Goal: Information Seeking & Learning: Find specific fact

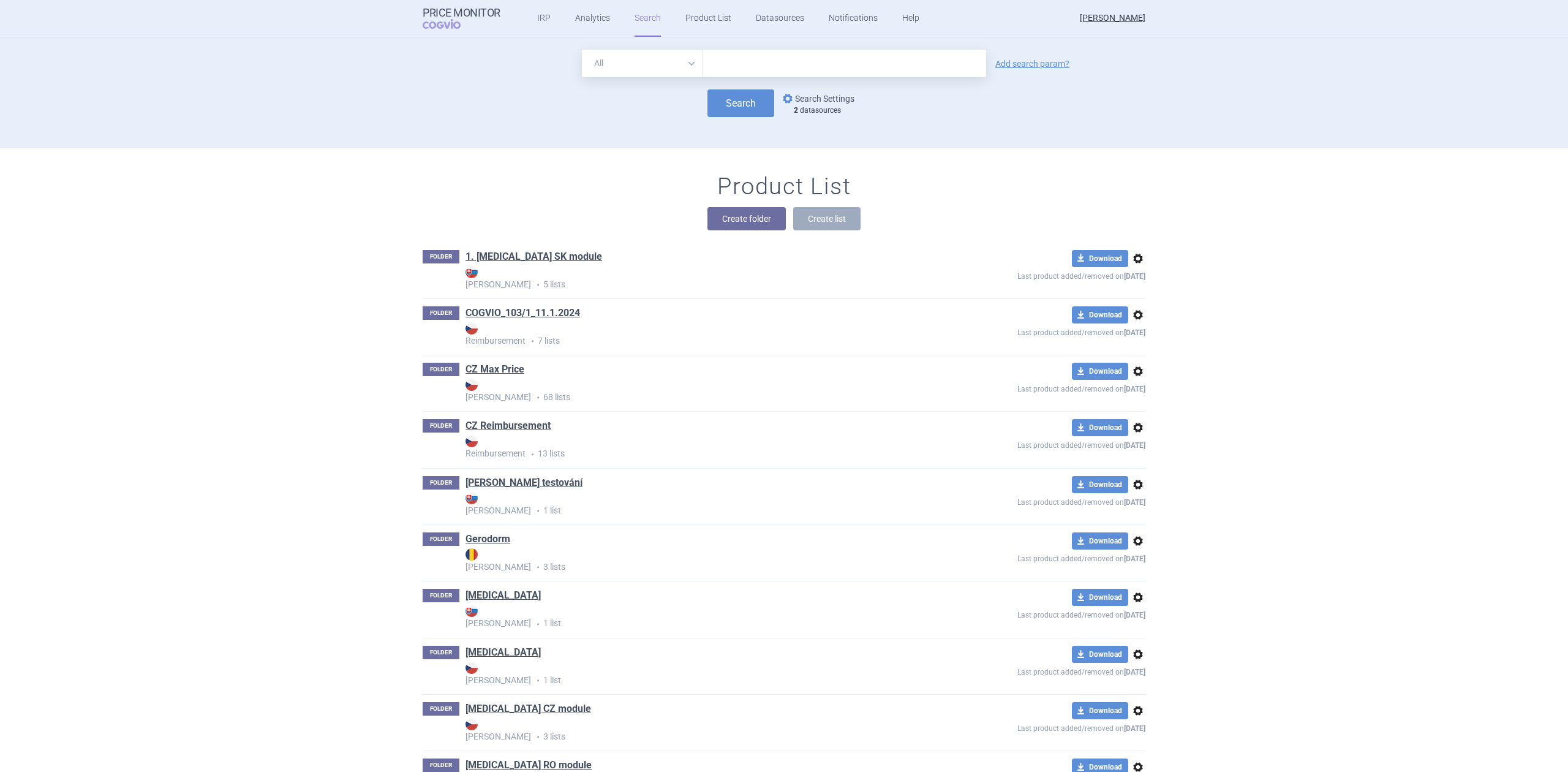
click at [811, 95] on link "options Search Settings" at bounding box center [817, 98] width 74 height 14
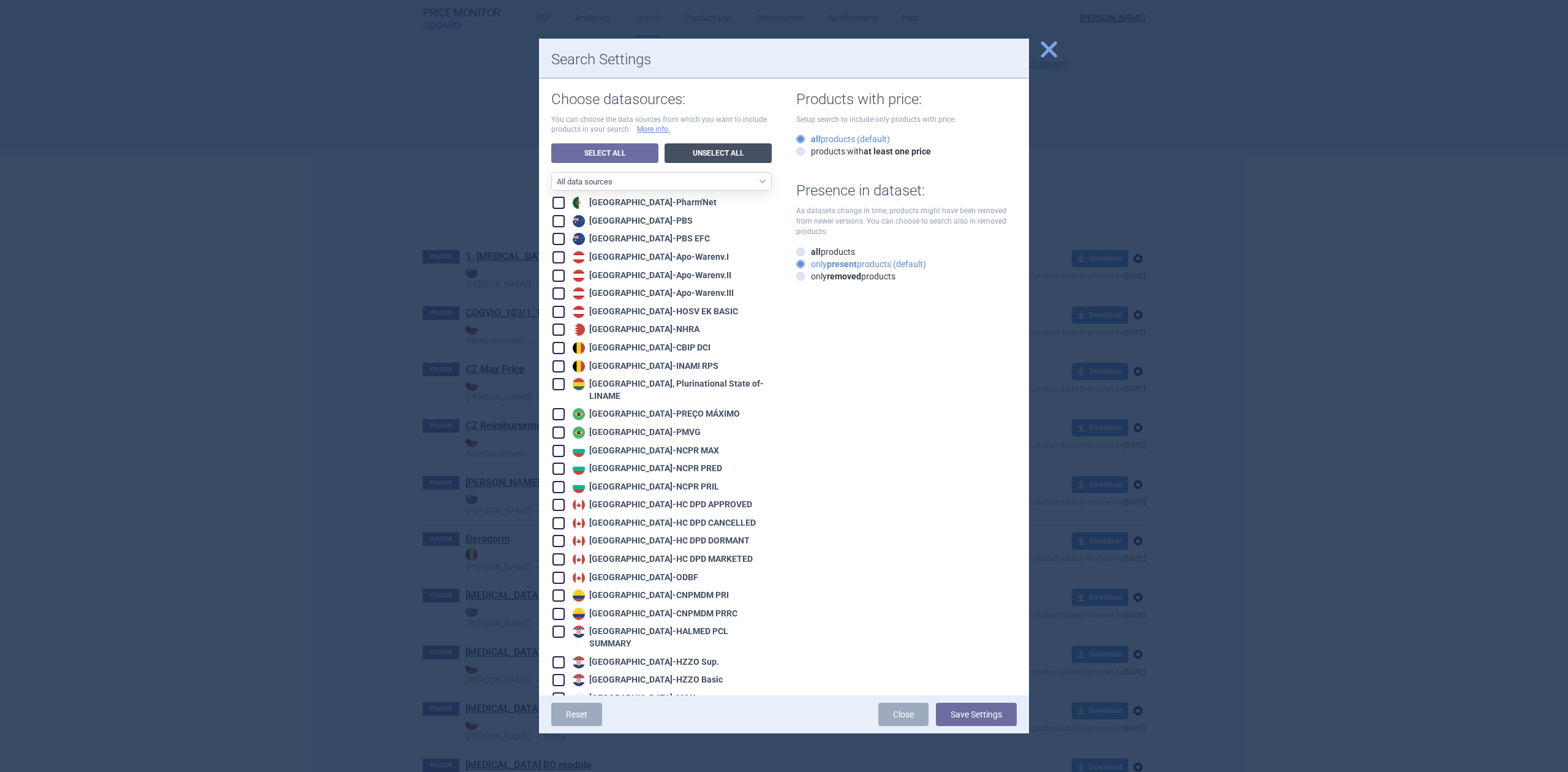
click at [685, 146] on link "Unselect All" at bounding box center [718, 153] width 107 height 20
checkbox input "false"
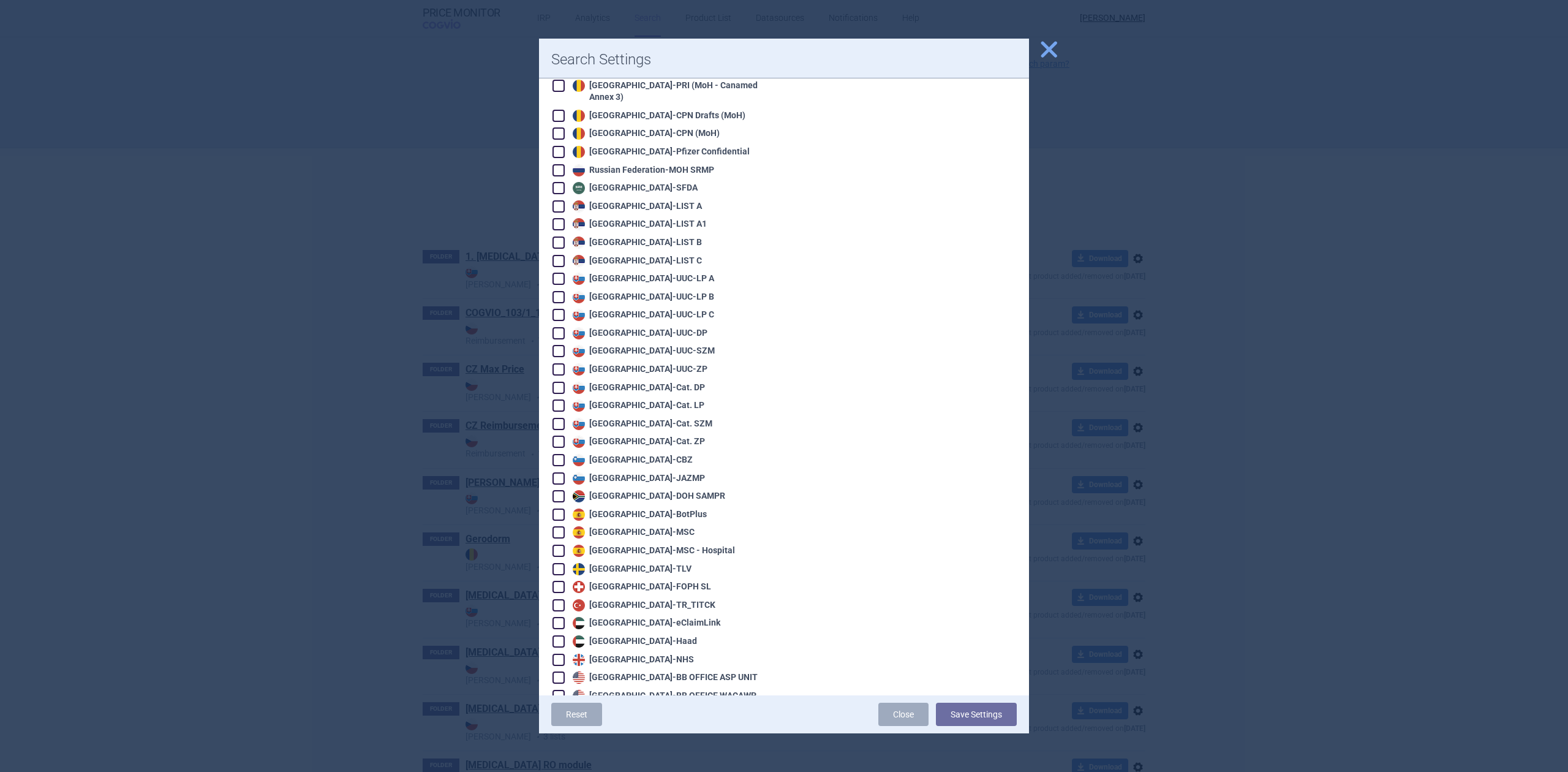
scroll to position [2445, 0]
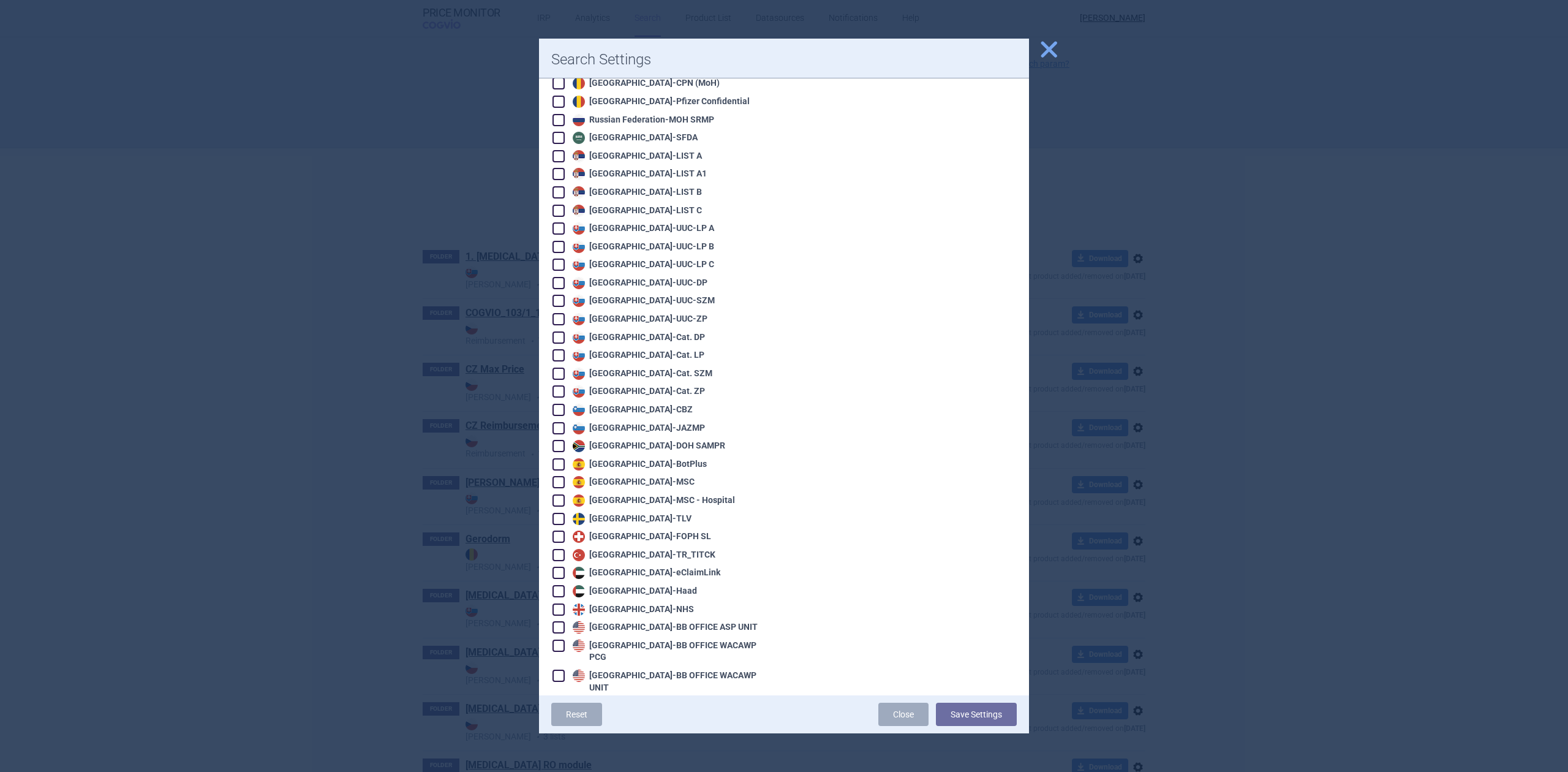
click at [615, 718] on div "United States - VA OPAL BIG4" at bounding box center [650, 724] width 161 height 12
checkbox input "true"
click at [615, 736] on div "United States - VA OPAL FSS" at bounding box center [648, 742] width 158 height 12
checkbox input "true"
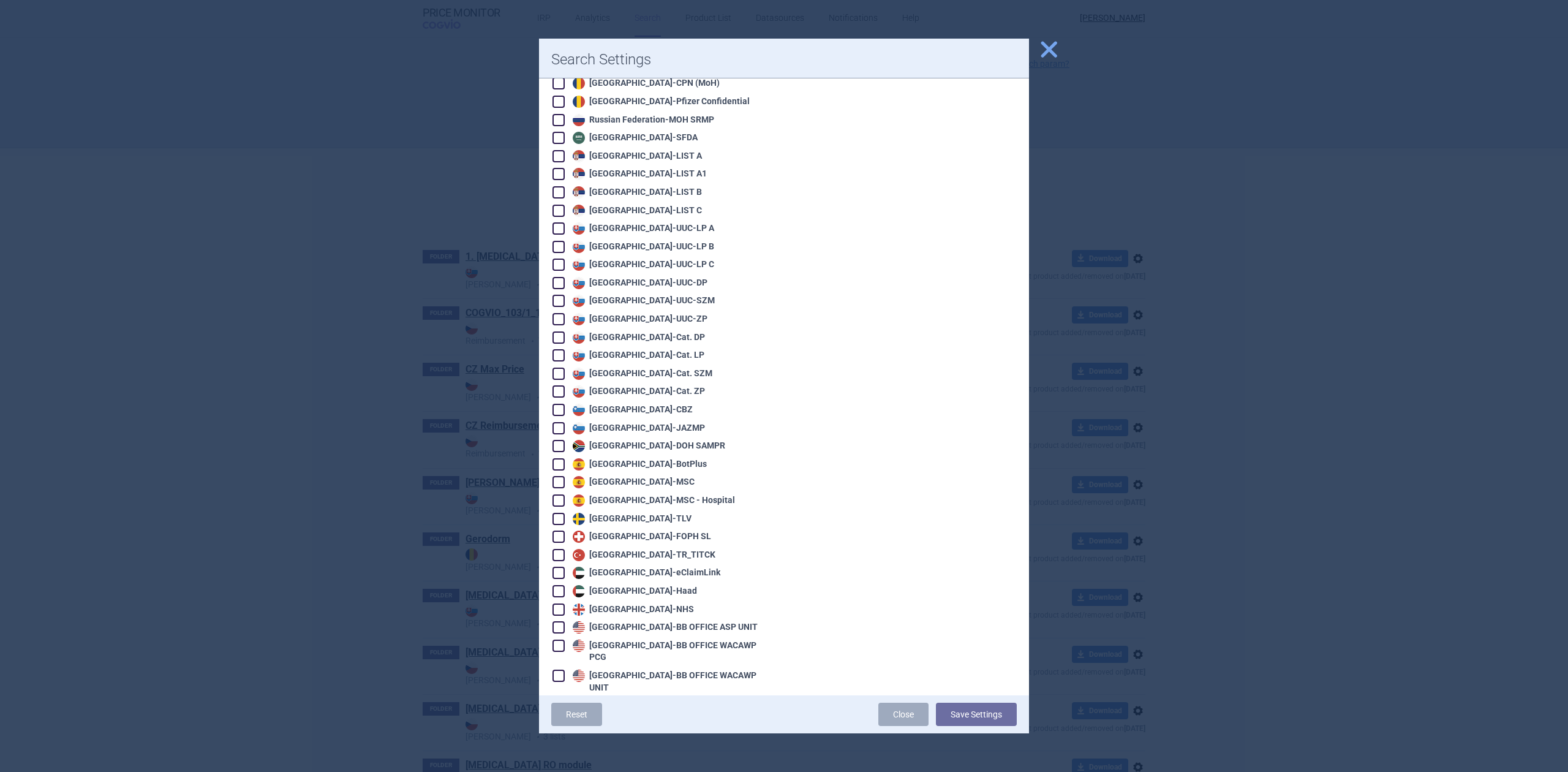
click at [615, 754] on div "[GEOGRAPHIC_DATA] - [GEOGRAPHIC_DATA] OPAL NC" at bounding box center [647, 761] width 154 height 12
checkbox input "true"
click at [978, 716] on button "Save Settings" at bounding box center [977, 714] width 81 height 24
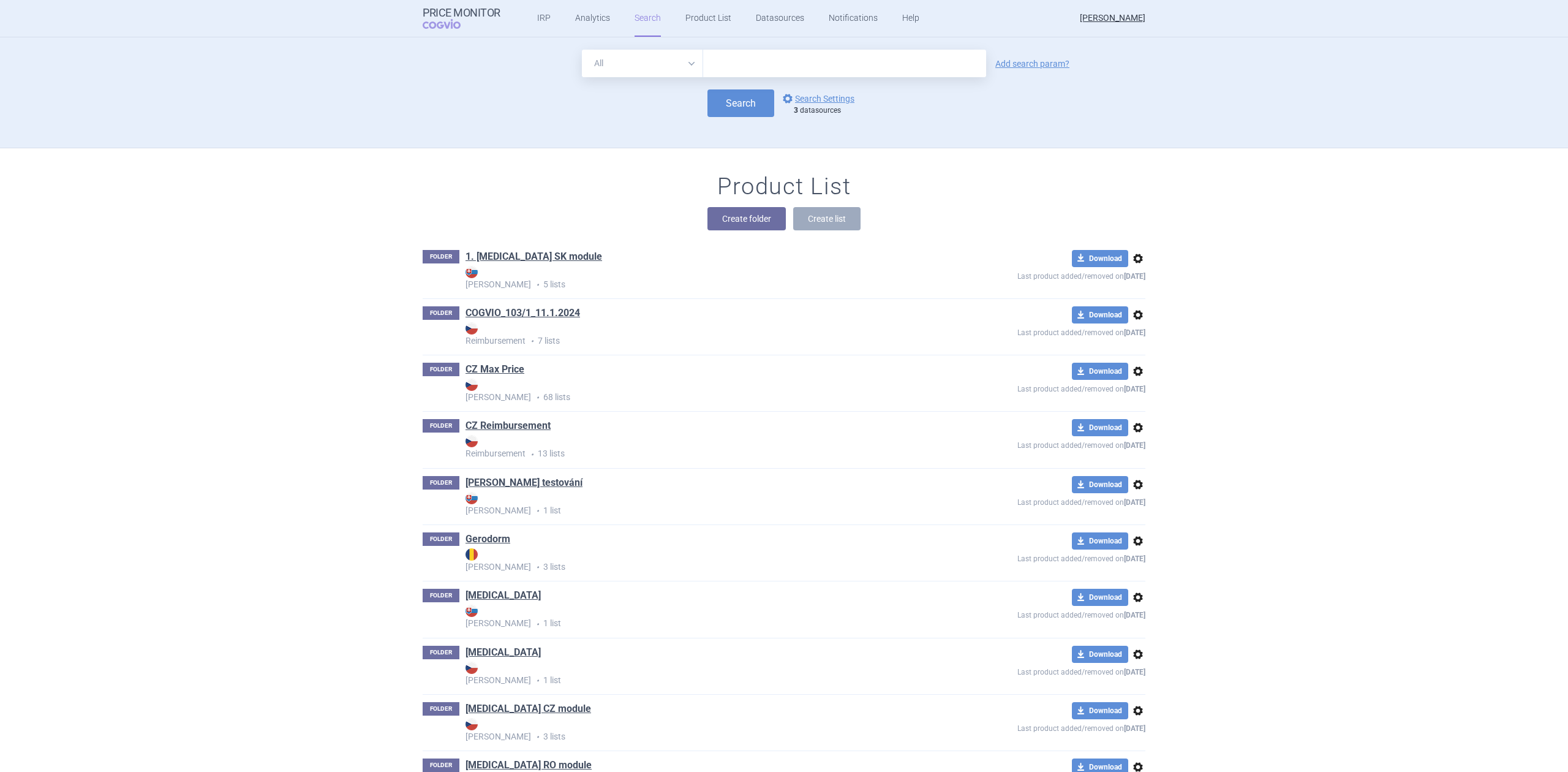
click at [795, 66] on input "text" at bounding box center [844, 63] width 283 height 27
paste input "[MEDICAL_DATA] 100MG CPS DUR 90 TBC"
type input "[MEDICAL_DATA] 100MG CPS DUR 90 TBC"
click at [721, 101] on button "Search" at bounding box center [741, 103] width 67 height 27
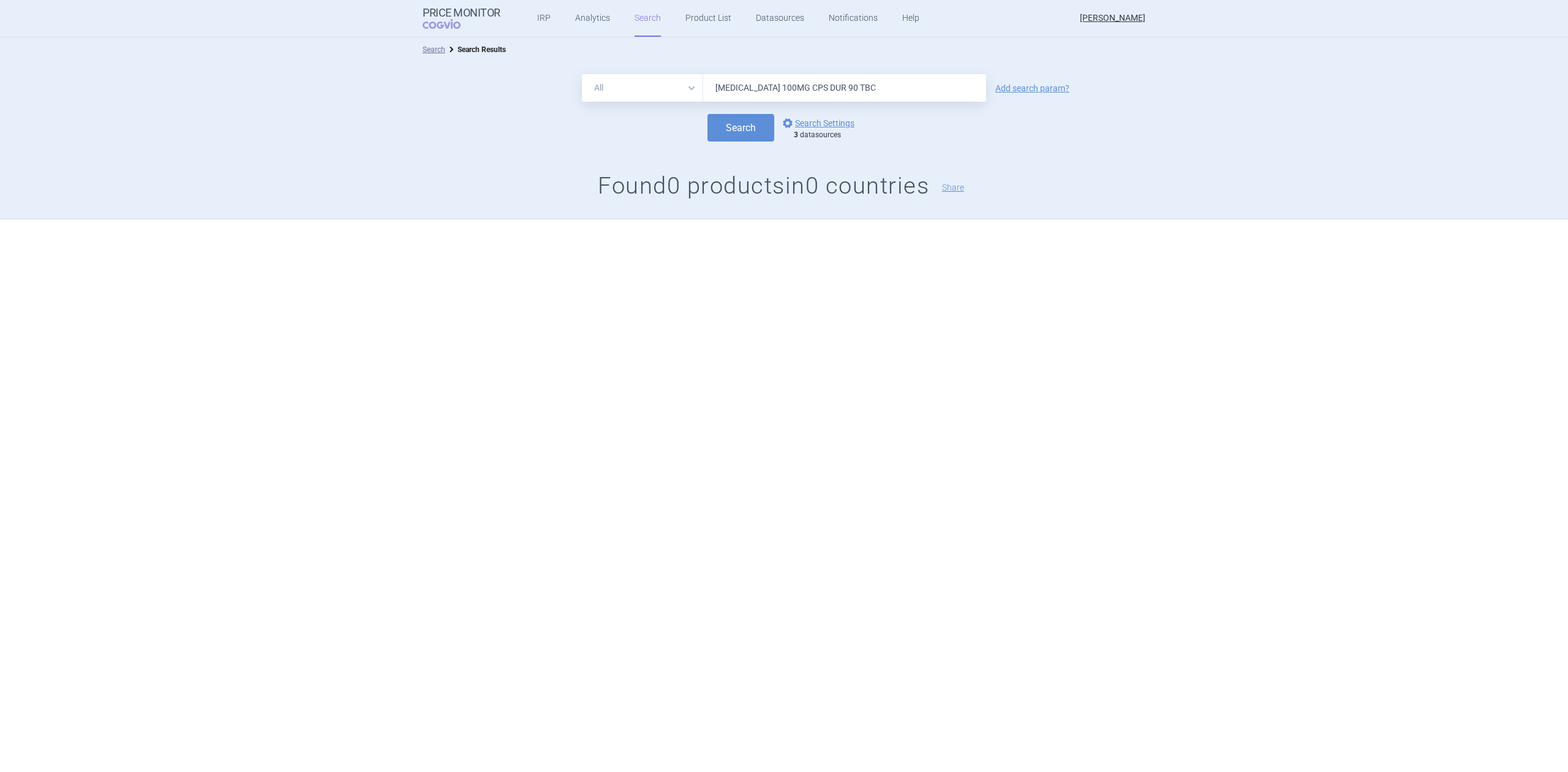
click at [743, 88] on input "[MEDICAL_DATA] 100MG CPS DUR 90 TBC" at bounding box center [844, 88] width 283 height 27
paste input "EEVEC 100MG TAB"
type input "[MEDICAL_DATA] 100MG TAB"
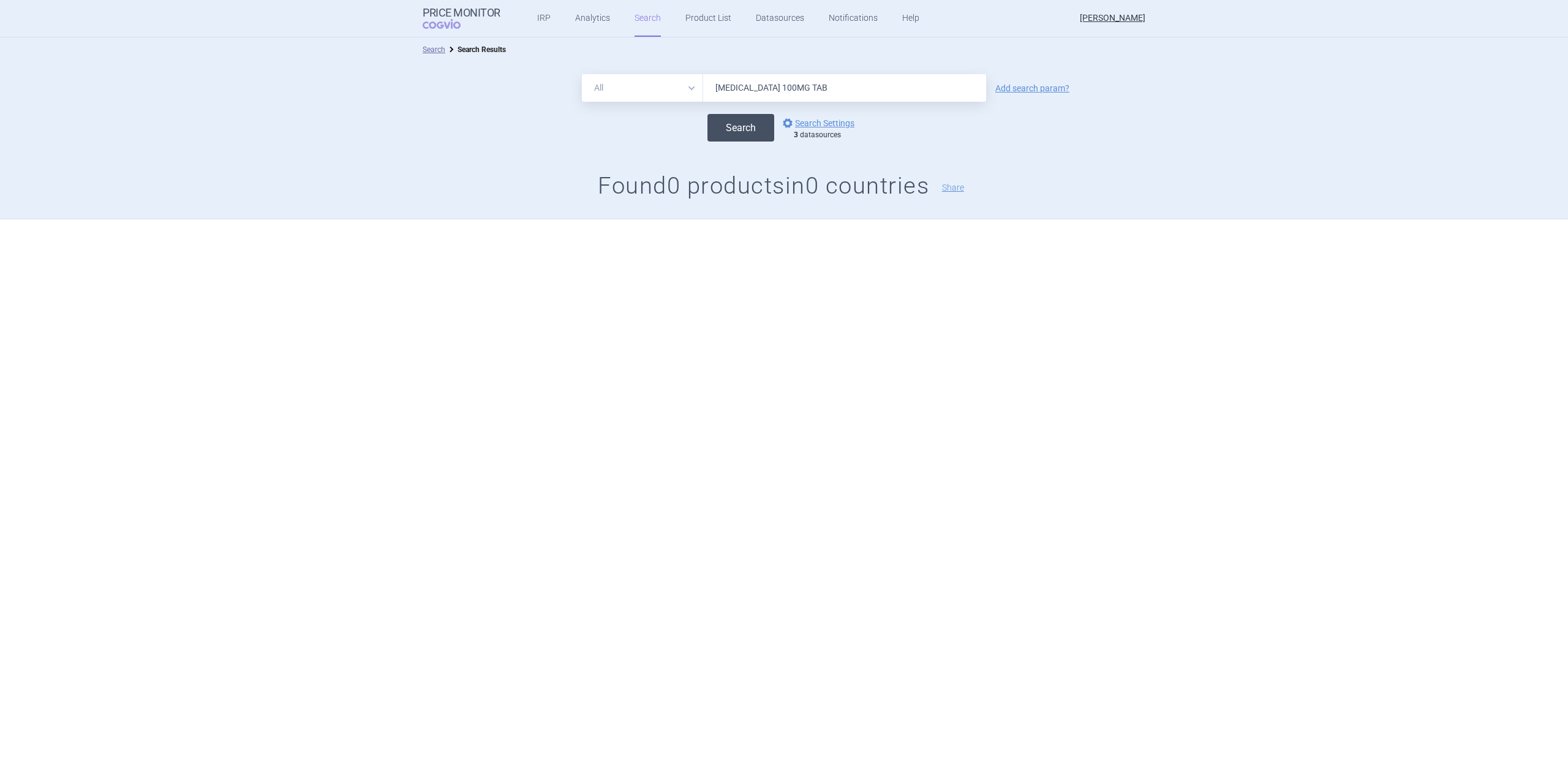
click at [733, 119] on button "Search" at bounding box center [741, 128] width 67 height 27
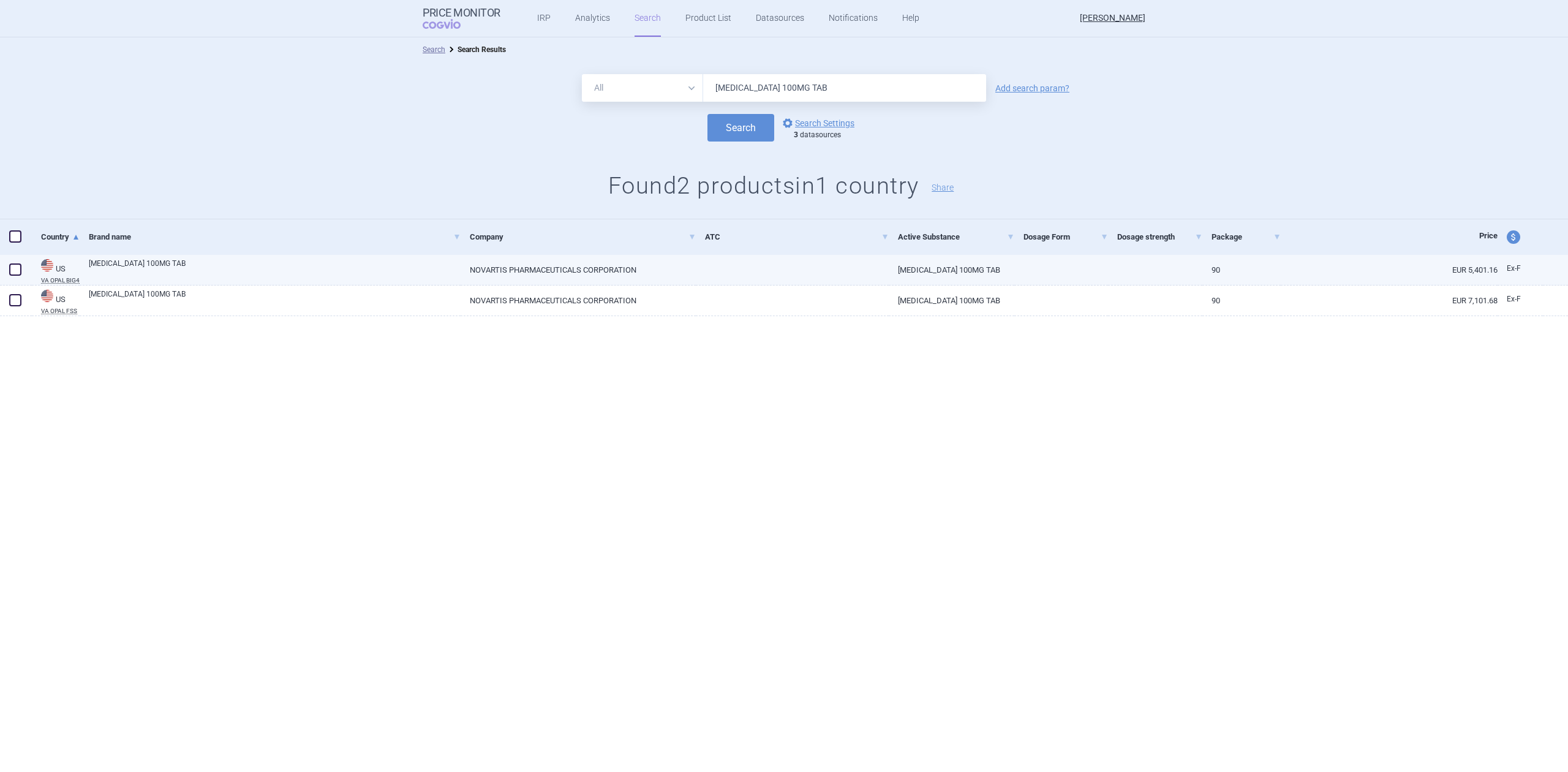
click at [1039, 278] on div at bounding box center [1062, 270] width 94 height 30
click at [1022, 261] on link at bounding box center [1062, 265] width 94 height 22
select select "EUR"
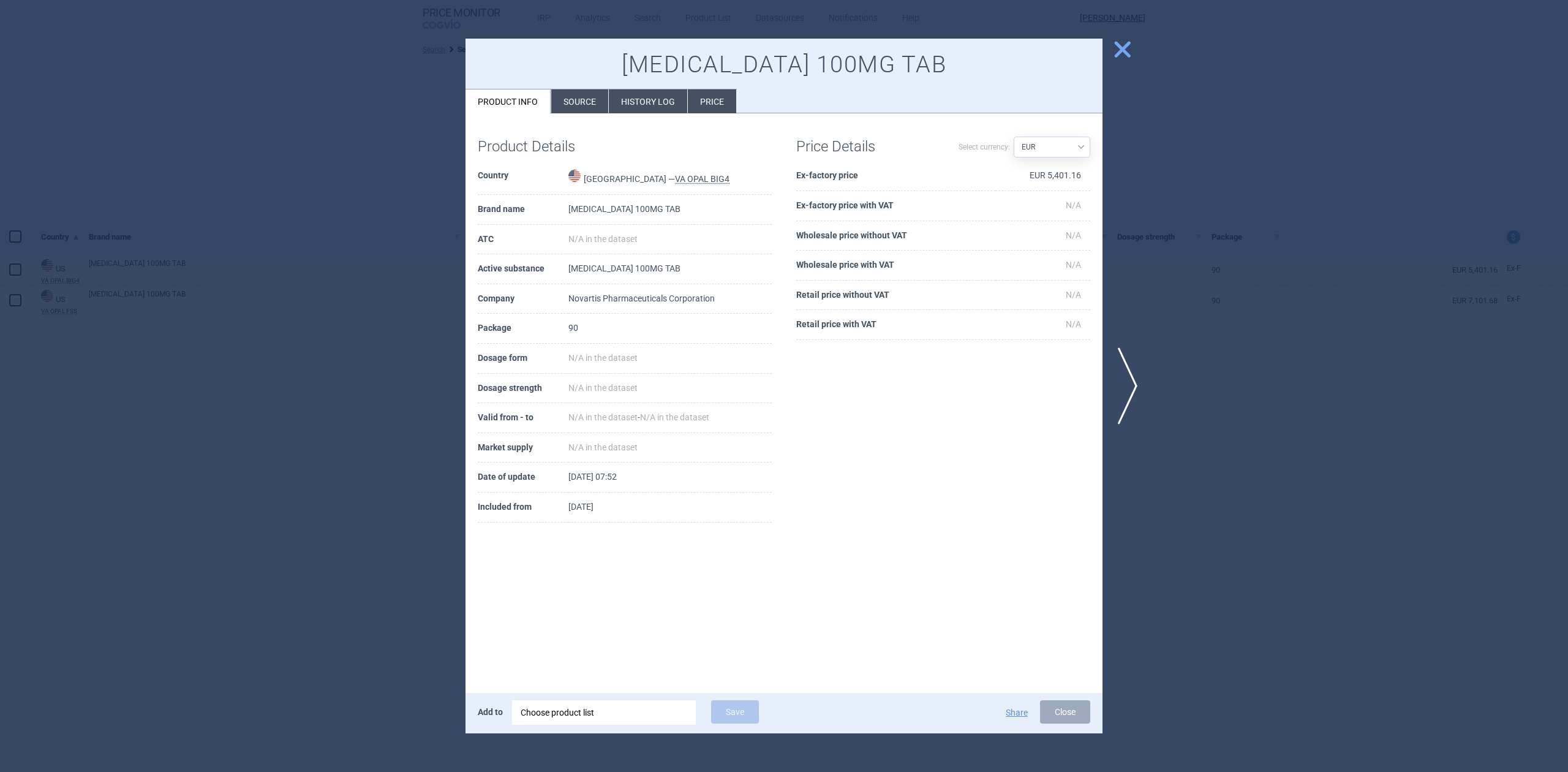
drag, startPoint x: 1262, startPoint y: 341, endPoint x: 1255, endPoint y: 331, distance: 12.2
click at [1262, 338] on div at bounding box center [784, 386] width 1568 height 772
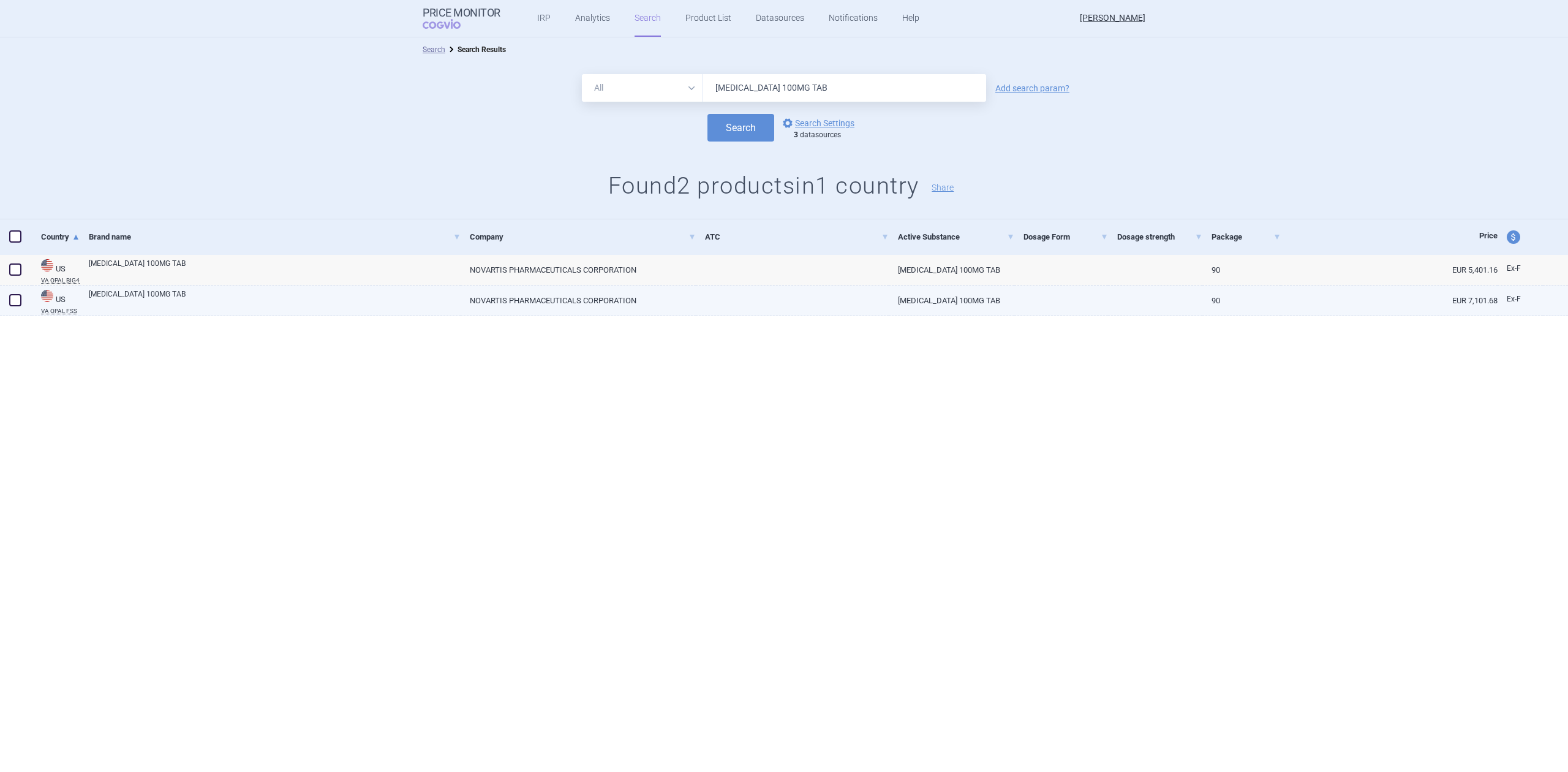
click at [1096, 302] on link at bounding box center [1062, 296] width 94 height 22
select select "EUR"
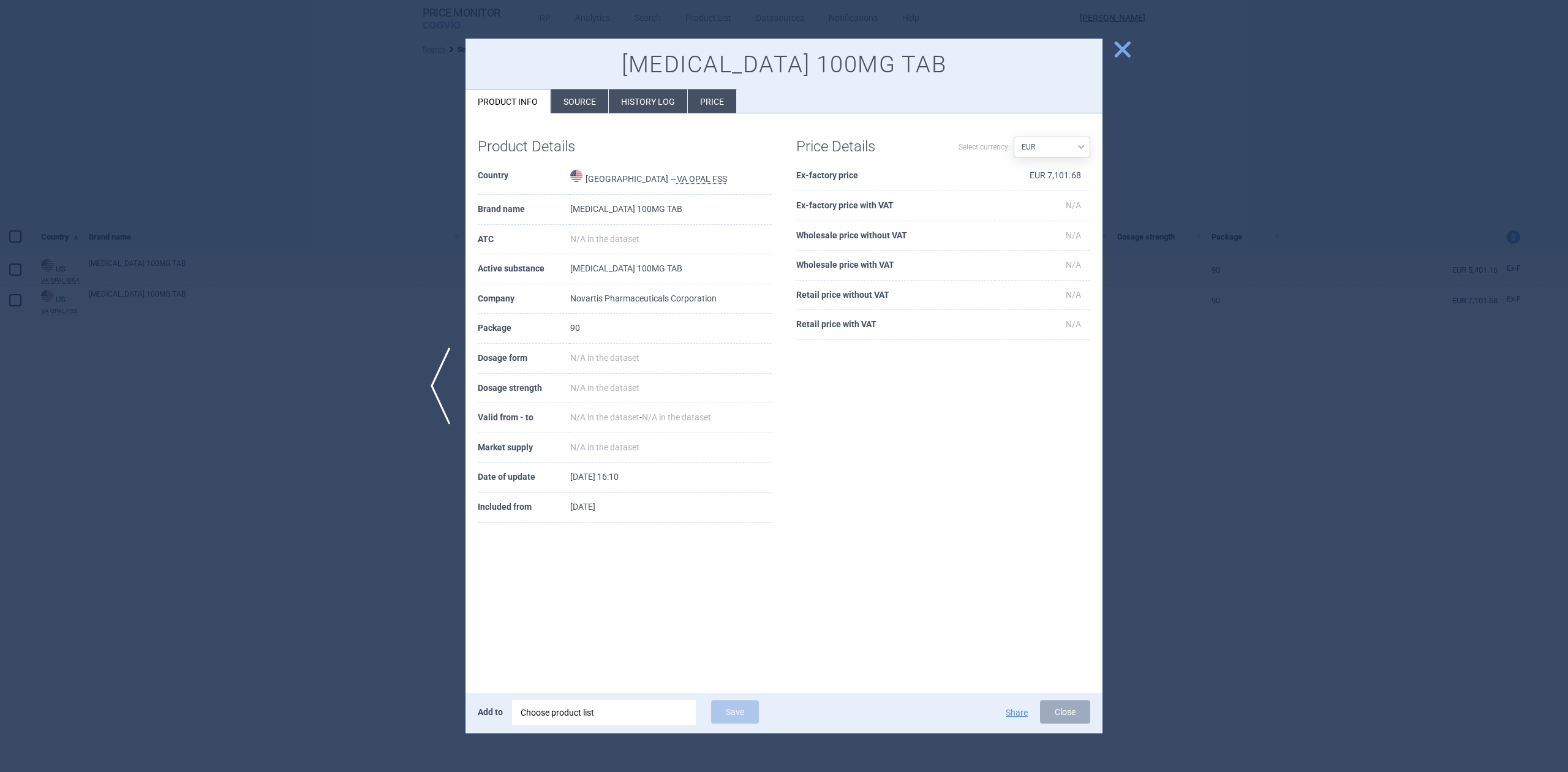
click at [1173, 355] on div at bounding box center [784, 386] width 1568 height 772
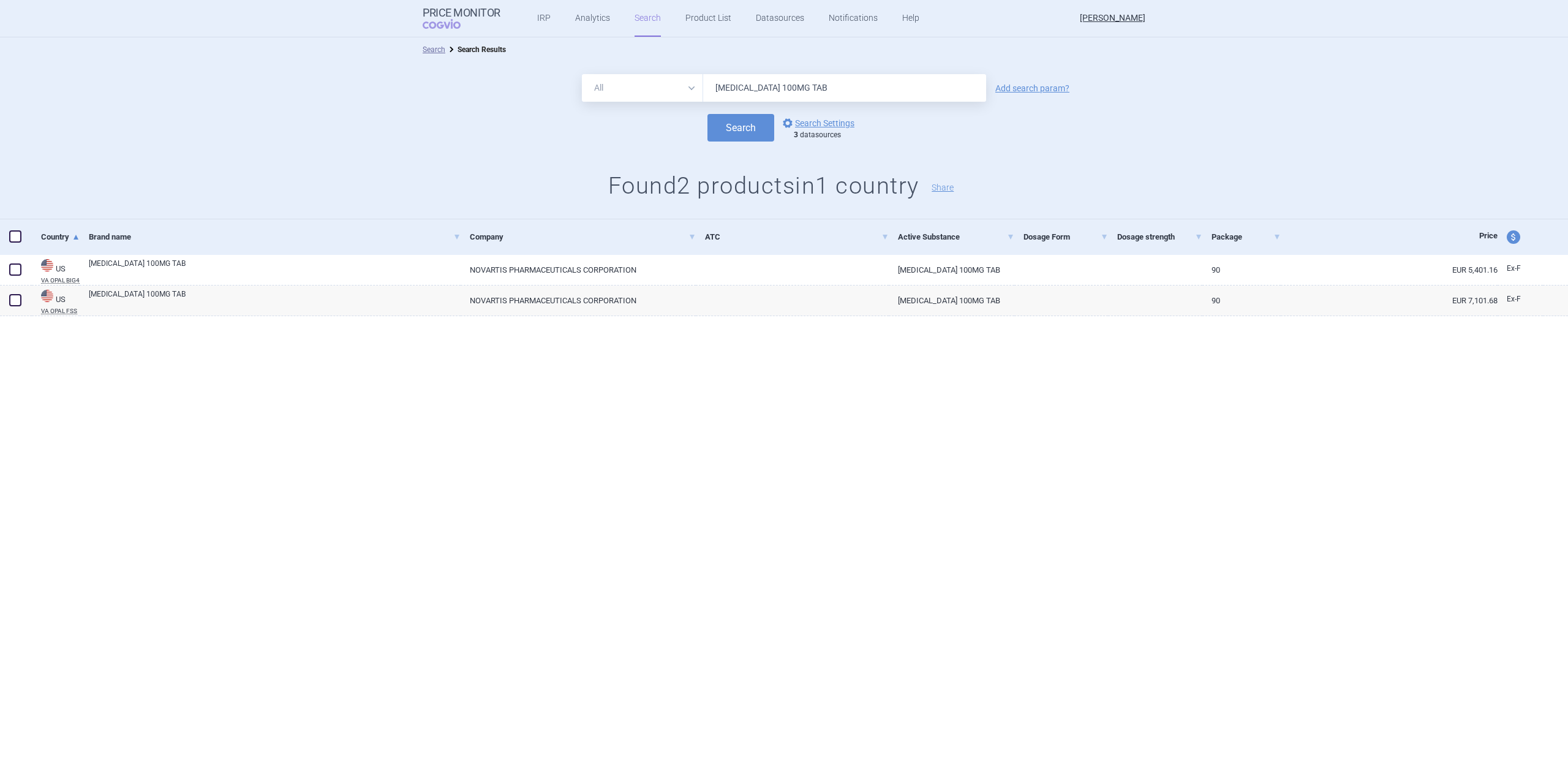
click at [1519, 234] on span "price and currency" at bounding box center [1514, 237] width 14 height 14
select select "ex-factory"
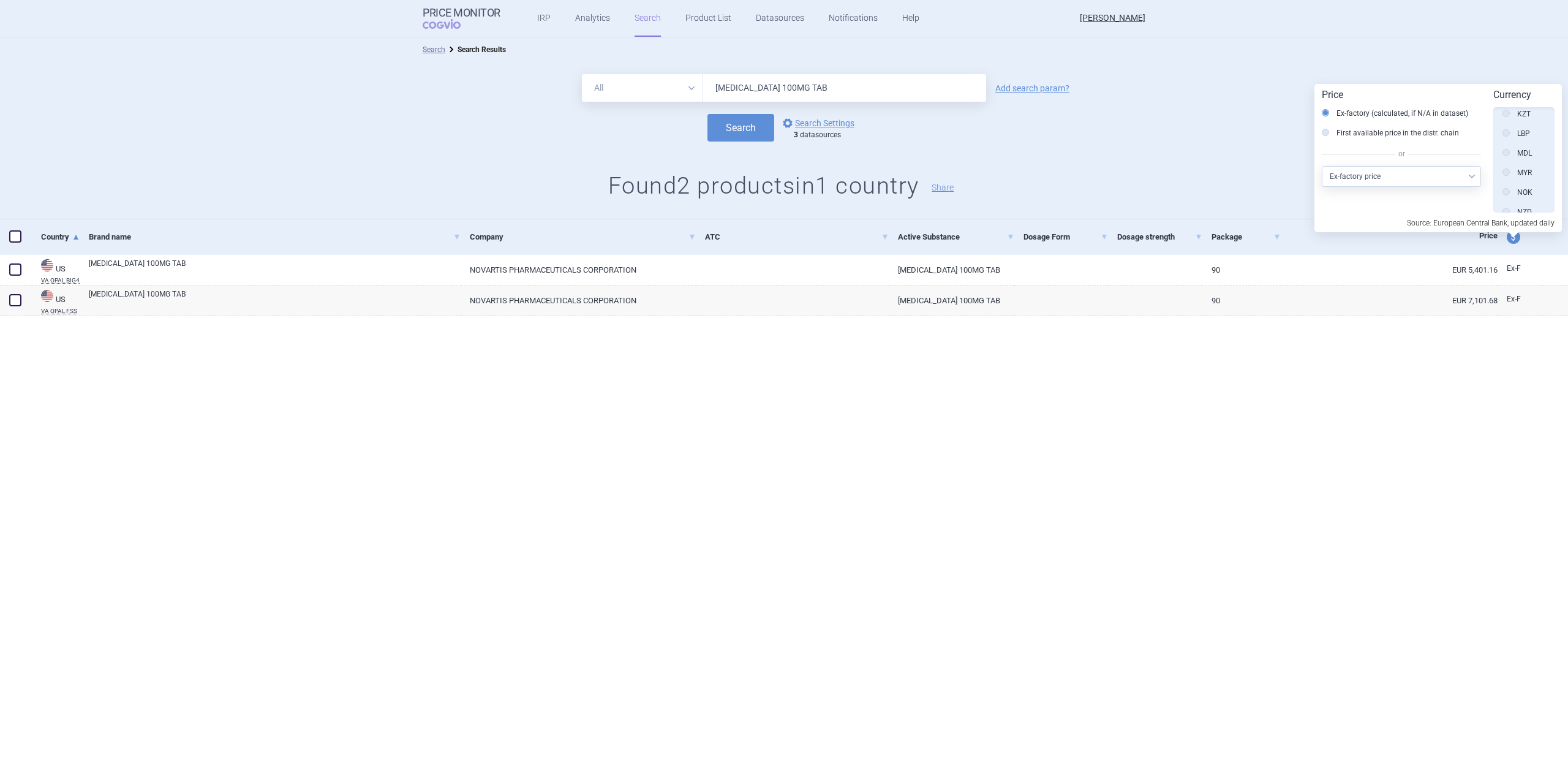
scroll to position [276, 0]
click at [1366, 425] on div "Search Search Results All Brand Name ATC Company Active Substance Country Newer…" at bounding box center [784, 405] width 1568 height 735
